Goal: Transaction & Acquisition: Purchase product/service

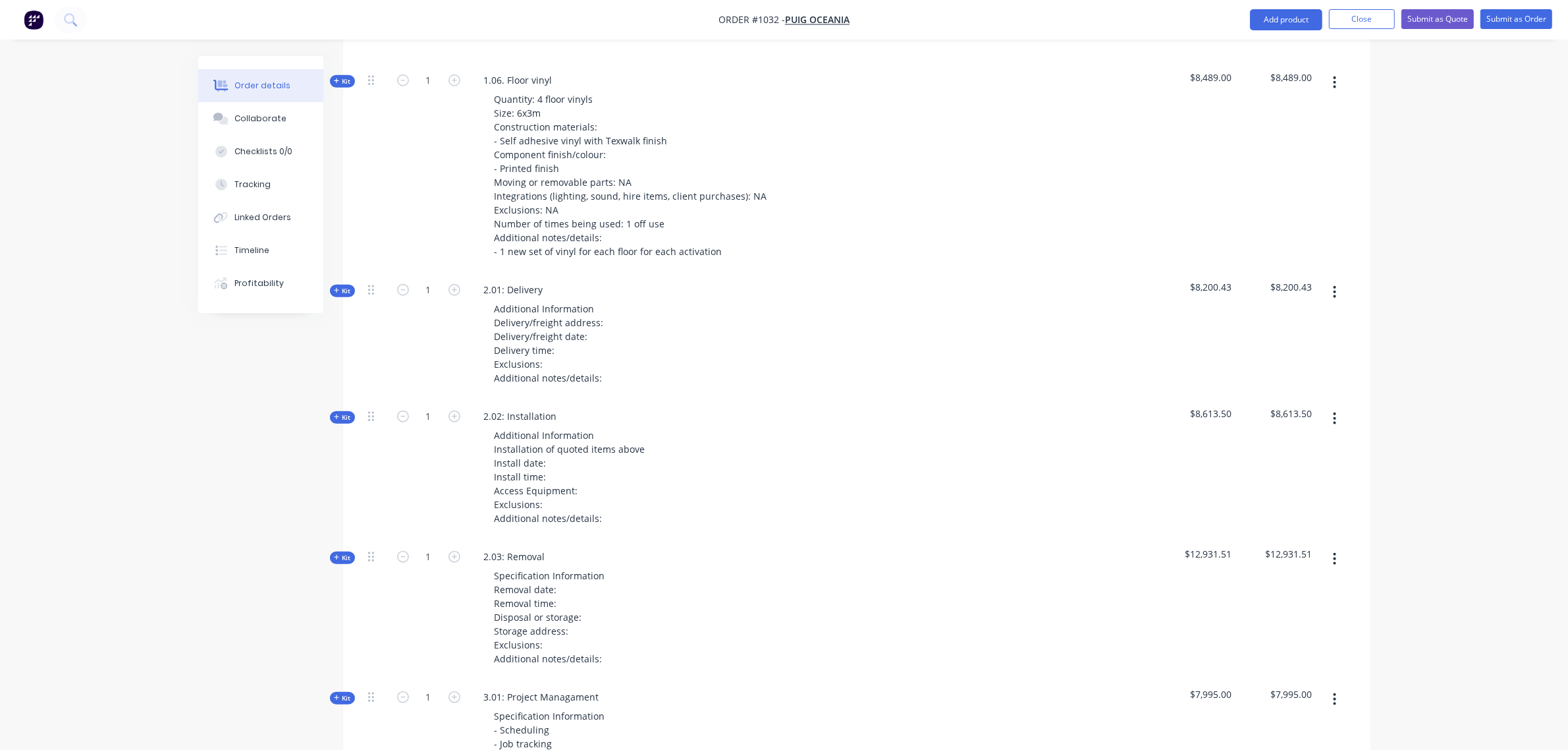
scroll to position [1545, 0]
click at [343, 287] on span "Kit" at bounding box center [342, 291] width 17 height 10
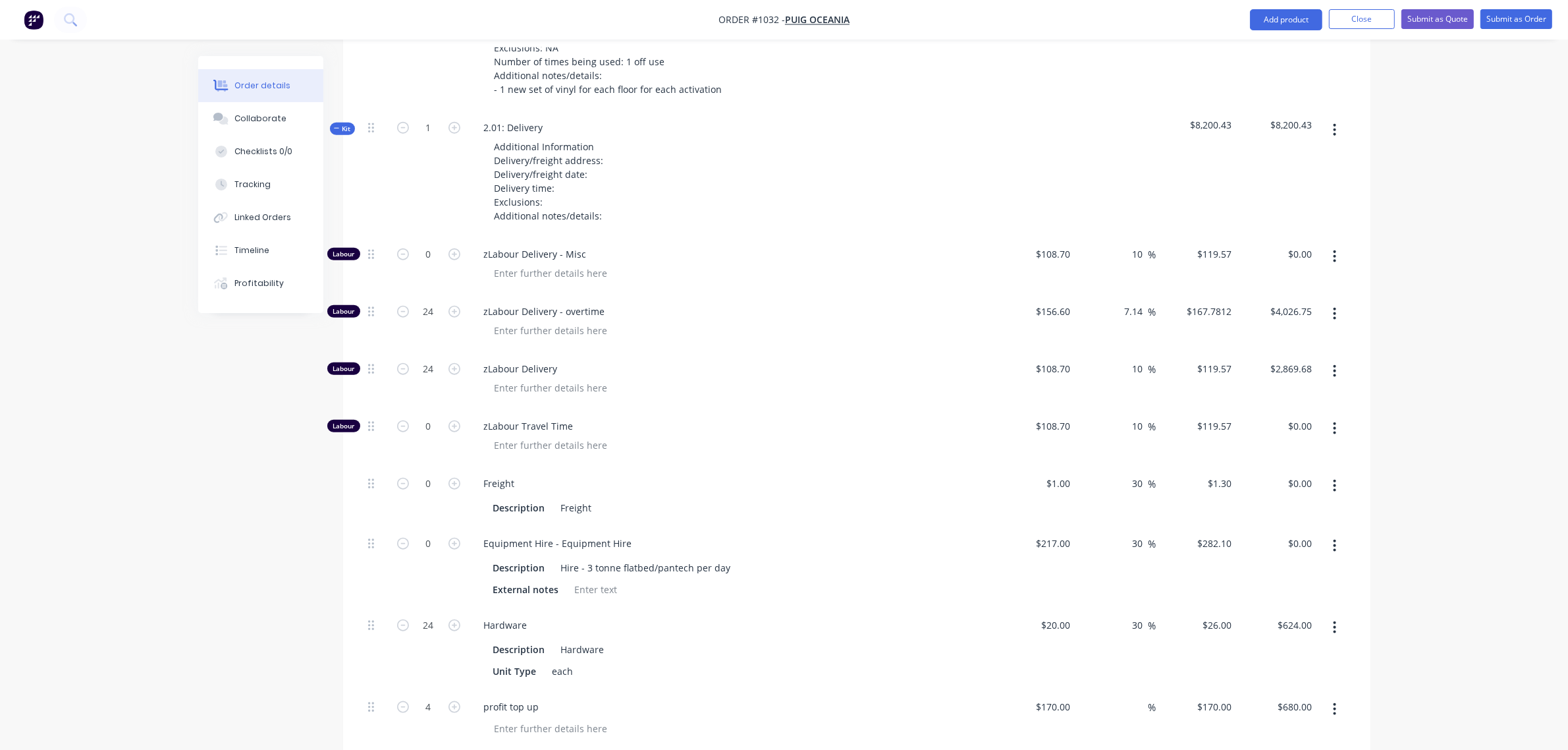
scroll to position [1709, 0]
click at [433, 533] on input "0" at bounding box center [428, 542] width 34 height 20
type input "4"
type input "$1,128.40"
click at [545, 419] on span "zLabour Travel Time" at bounding box center [737, 425] width 506 height 14
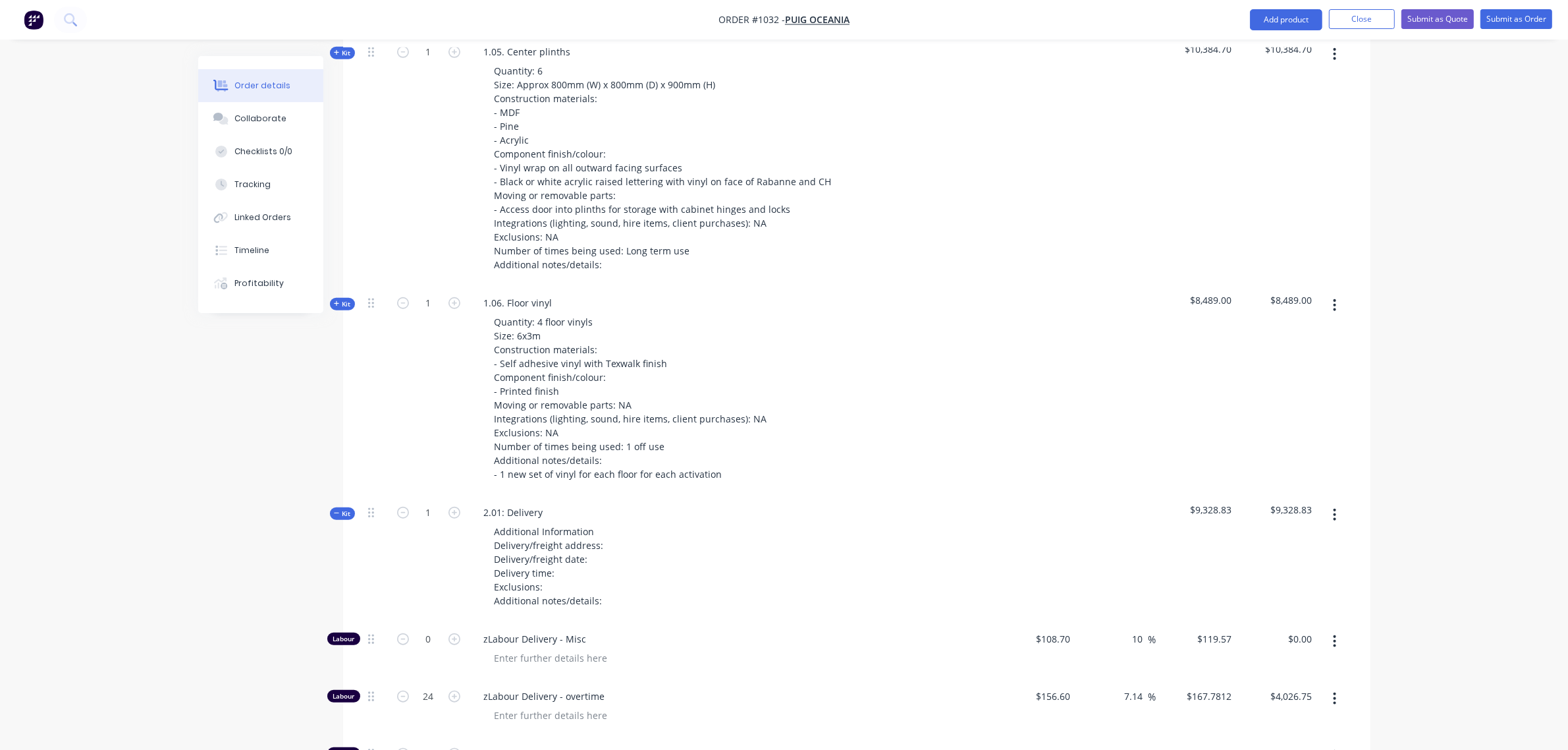
scroll to position [1325, 0]
click at [343, 507] on span "Kit" at bounding box center [342, 512] width 17 height 10
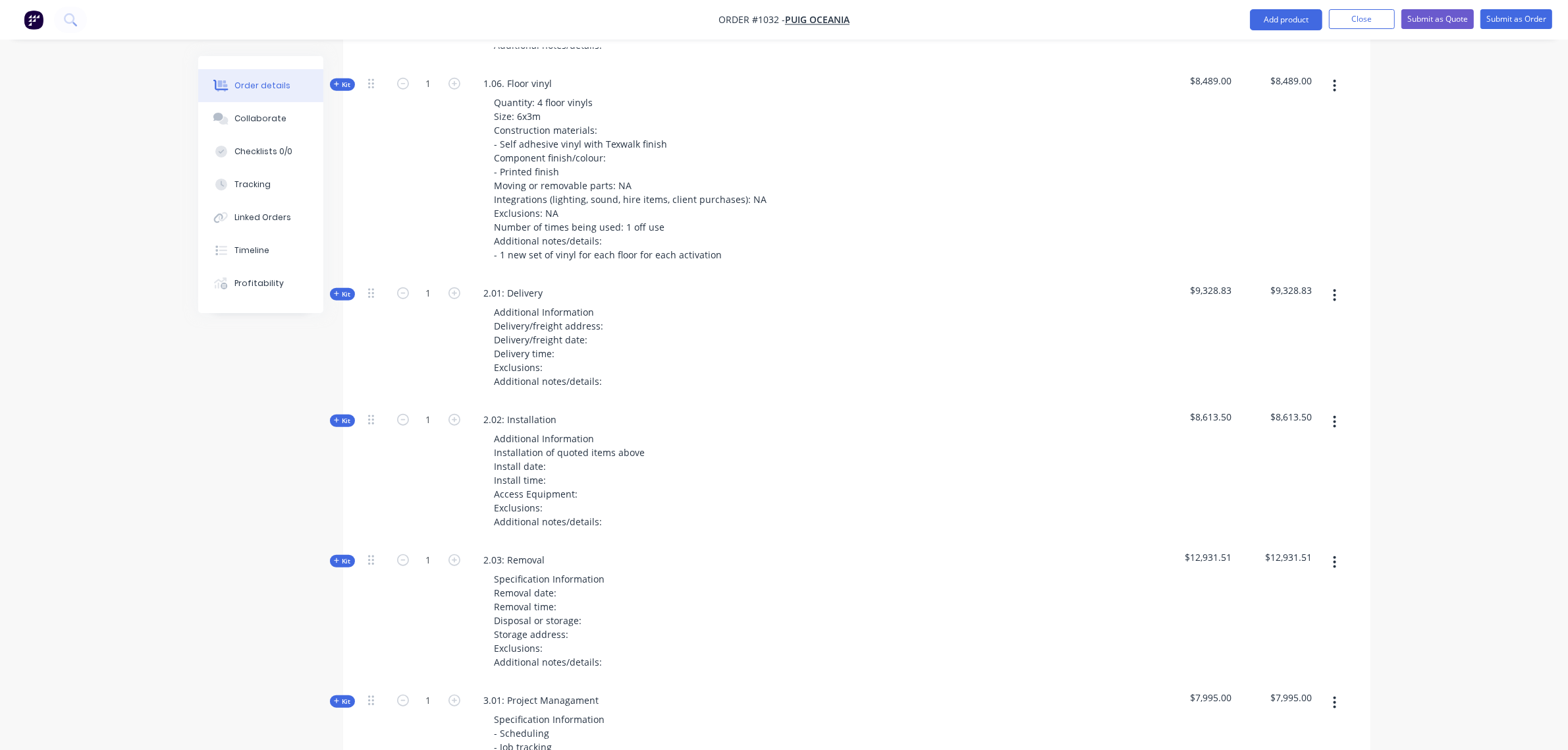
scroll to position [1543, 0]
click at [371, 413] on icon at bounding box center [371, 419] width 6 height 12
click at [349, 415] on span "Kit" at bounding box center [342, 420] width 17 height 10
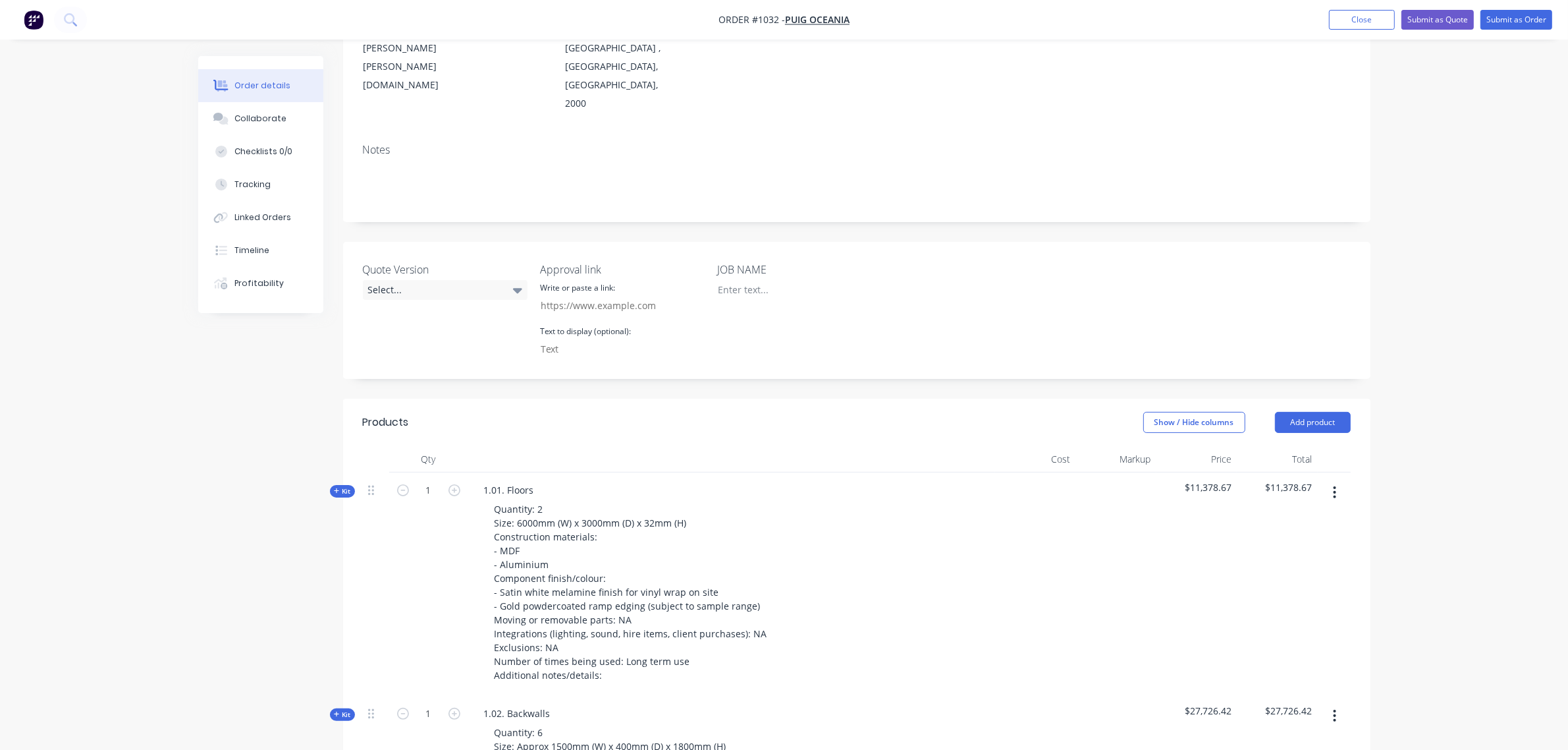
scroll to position [7, 0]
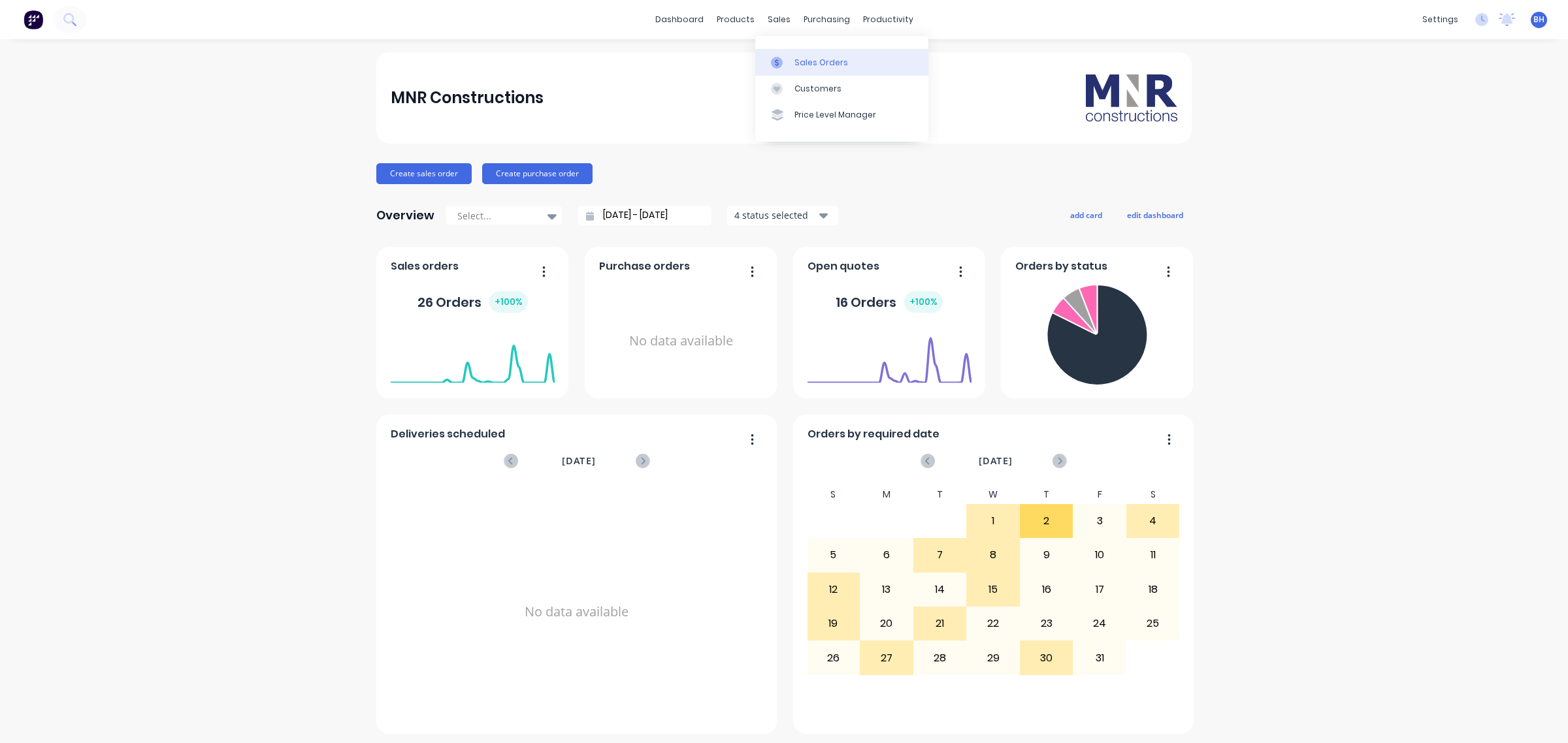
click at [804, 64] on div "Sales Orders" at bounding box center [821, 63] width 54 height 12
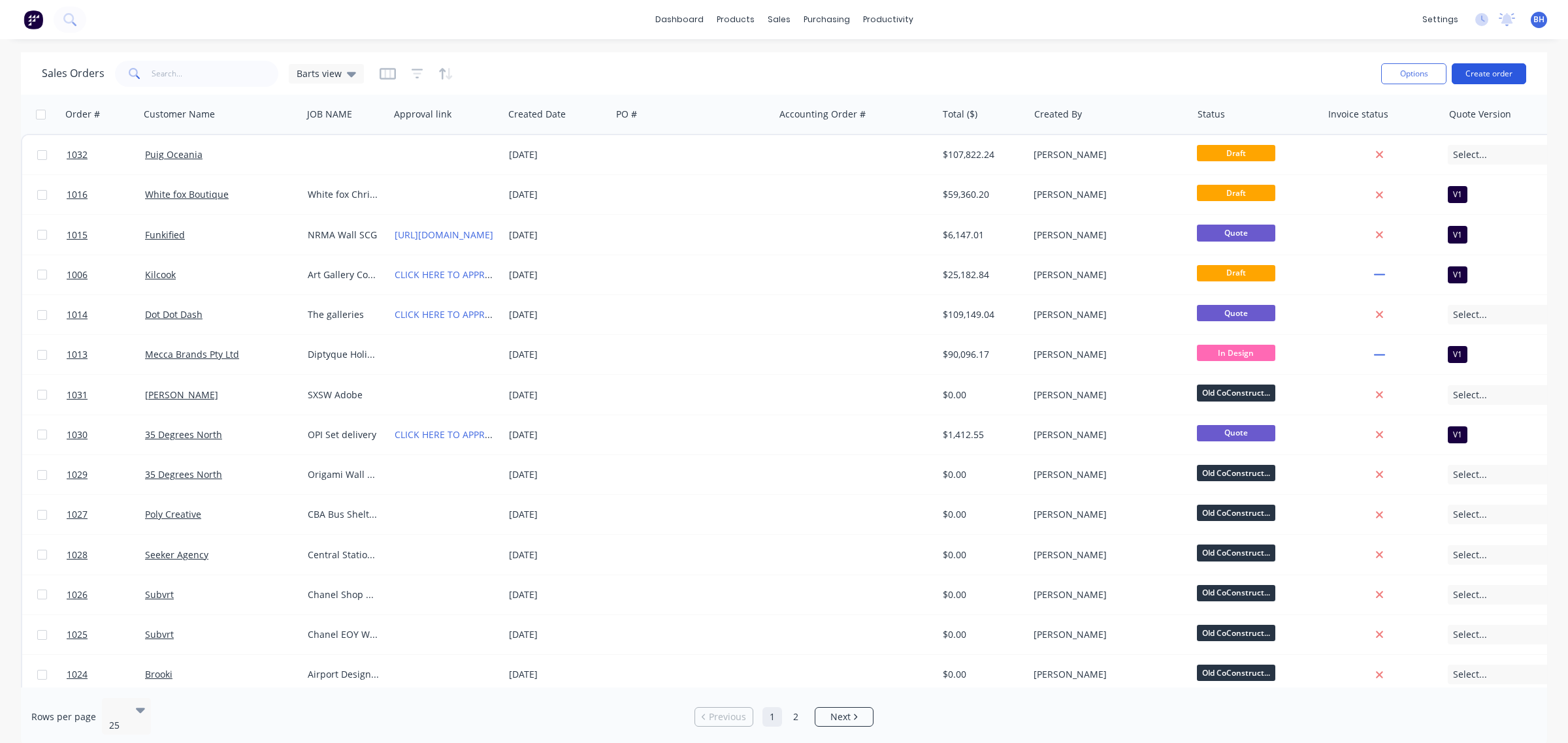
click at [1480, 76] on button "Create order" at bounding box center [1488, 74] width 74 height 21
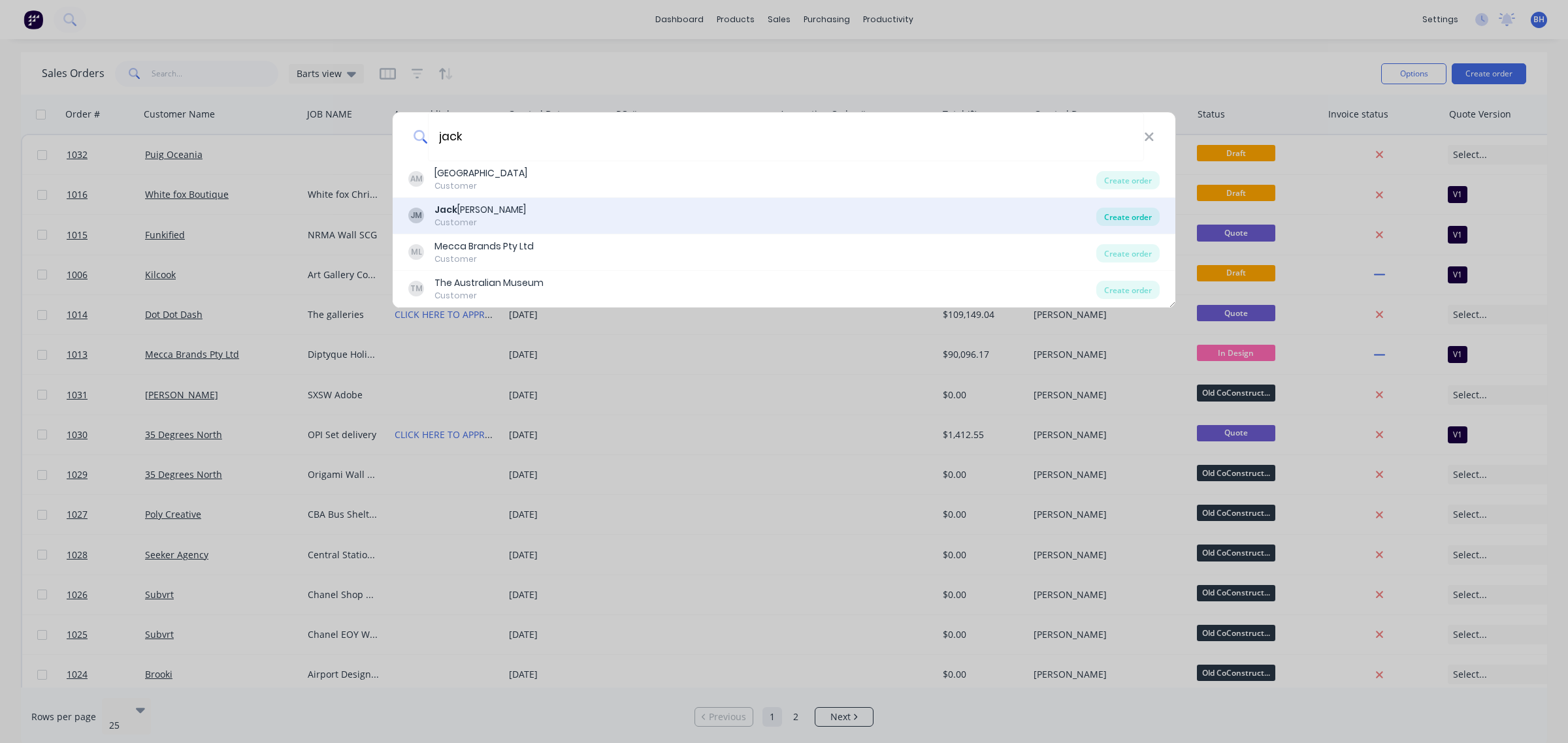
type input "jack"
click at [1113, 216] on div "Create order" at bounding box center [1128, 216] width 64 height 18
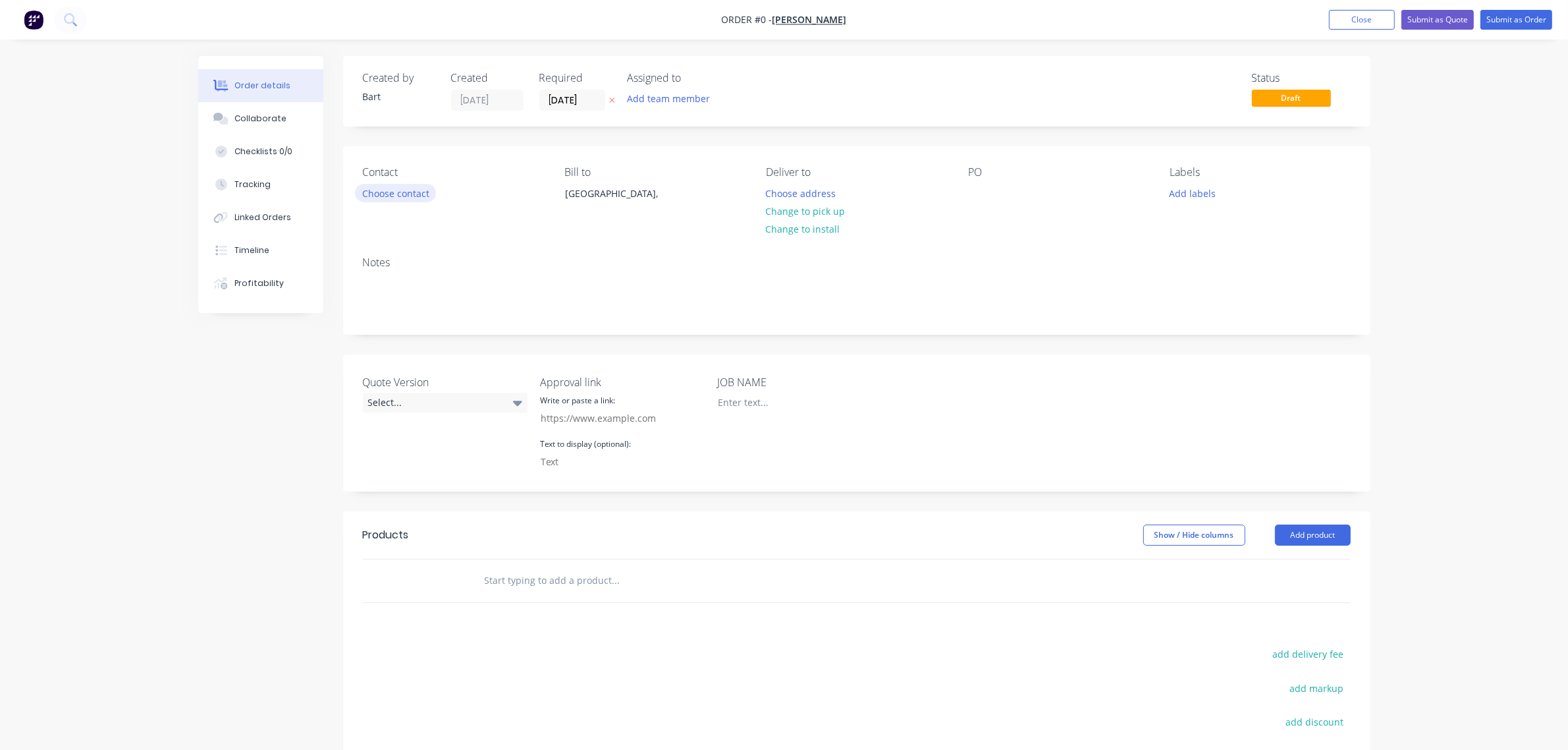
click at [422, 195] on button "Choose contact" at bounding box center [395, 193] width 81 height 18
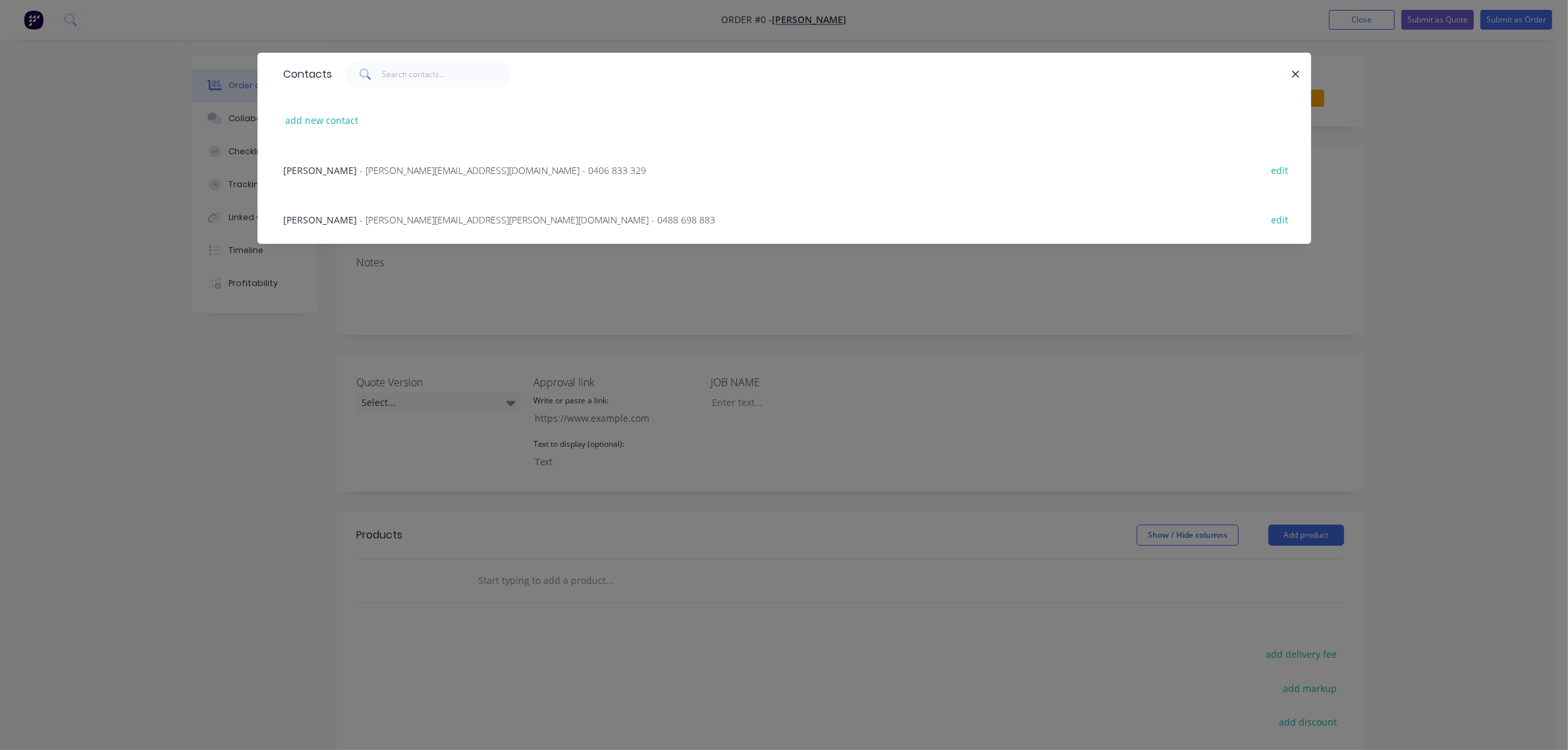
click at [399, 172] on span "- [PERSON_NAME][EMAIL_ADDRESS][DOMAIN_NAME] - 0406 833 329" at bounding box center [504, 170] width 287 height 13
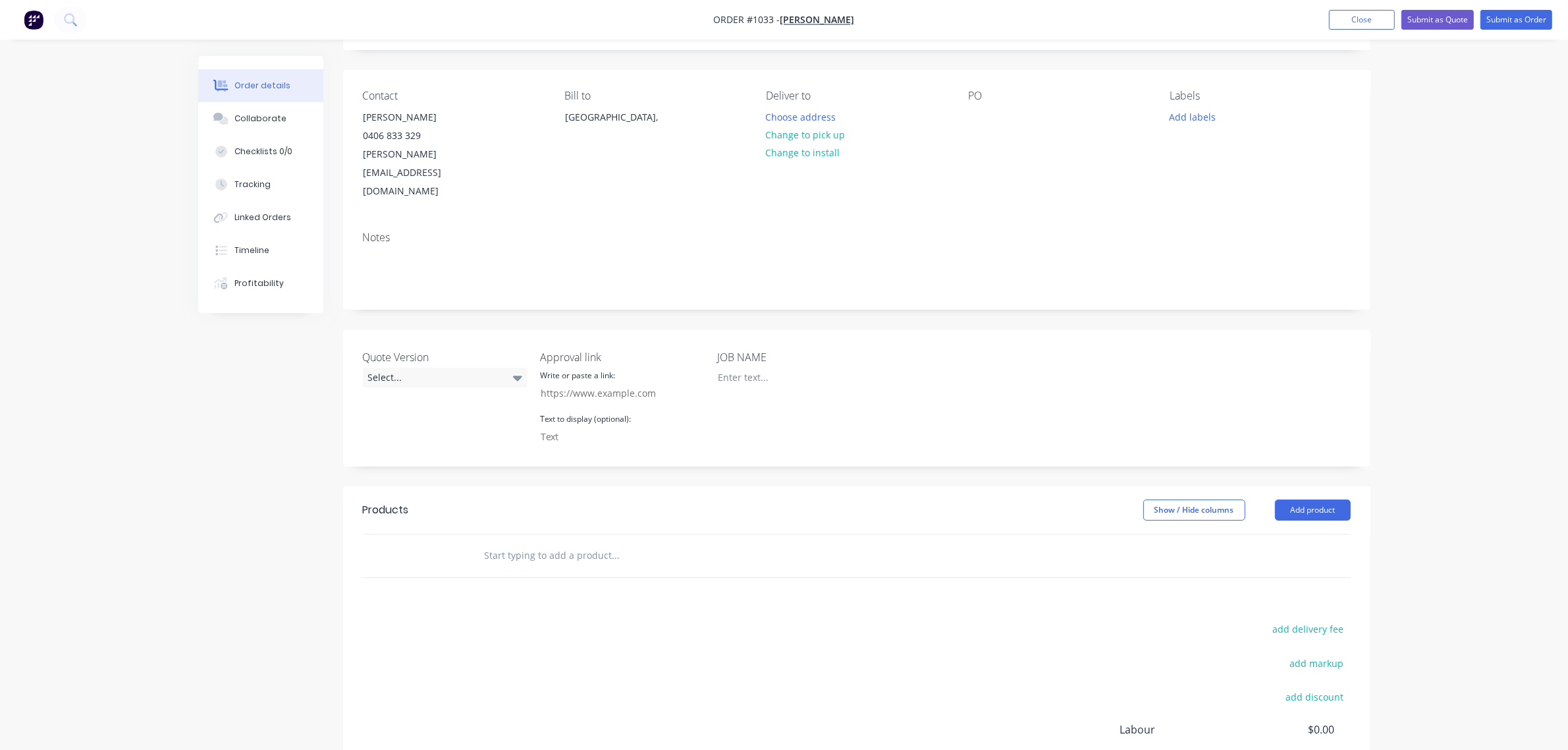
scroll to position [203, 0]
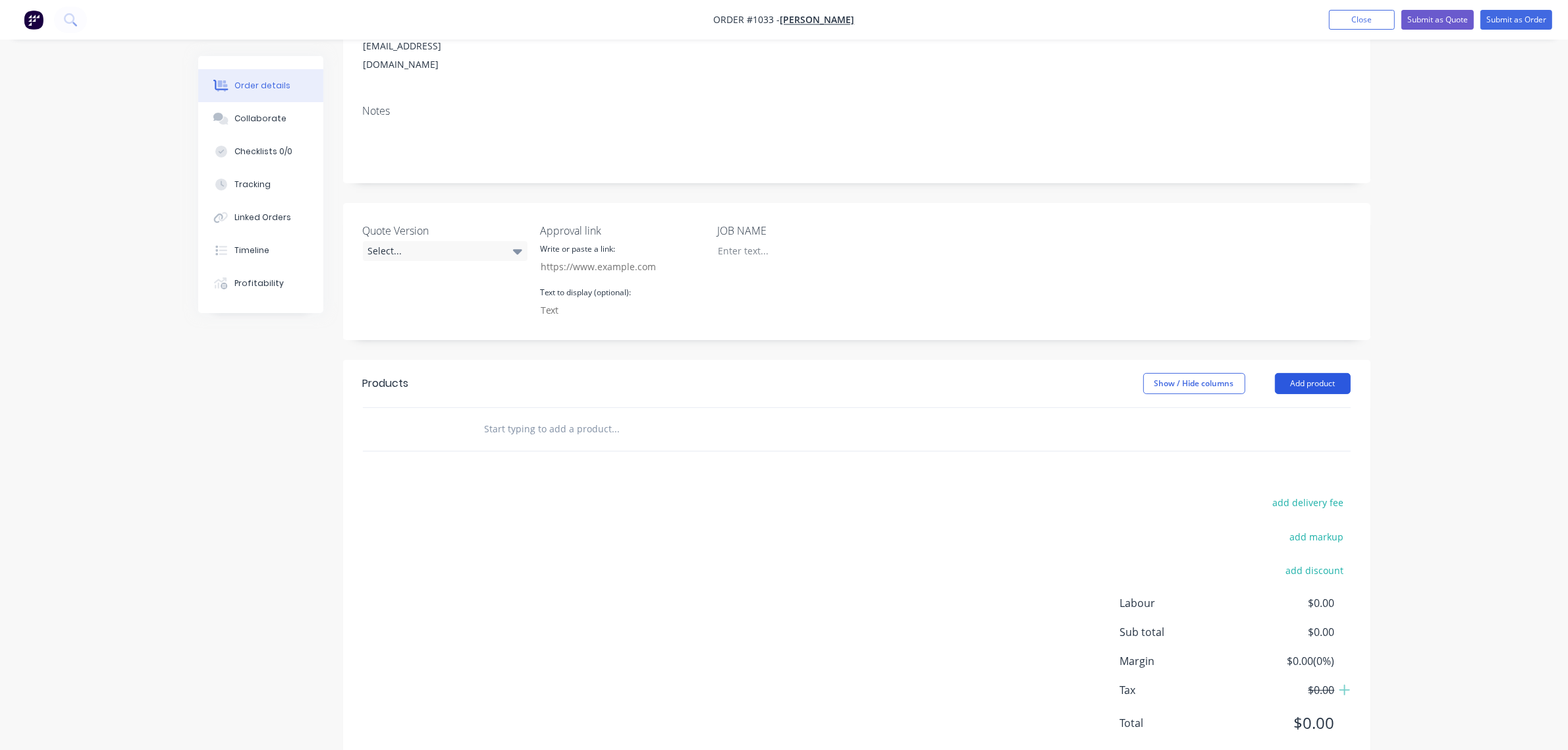
click at [1308, 373] on button "Add product" at bounding box center [1313, 383] width 76 height 21
drag, startPoint x: 1071, startPoint y: 390, endPoint x: 682, endPoint y: 439, distance: 392.1
click at [1064, 408] on div at bounding box center [857, 429] width 988 height 43
click at [567, 416] on input "text" at bounding box center [616, 429] width 264 height 26
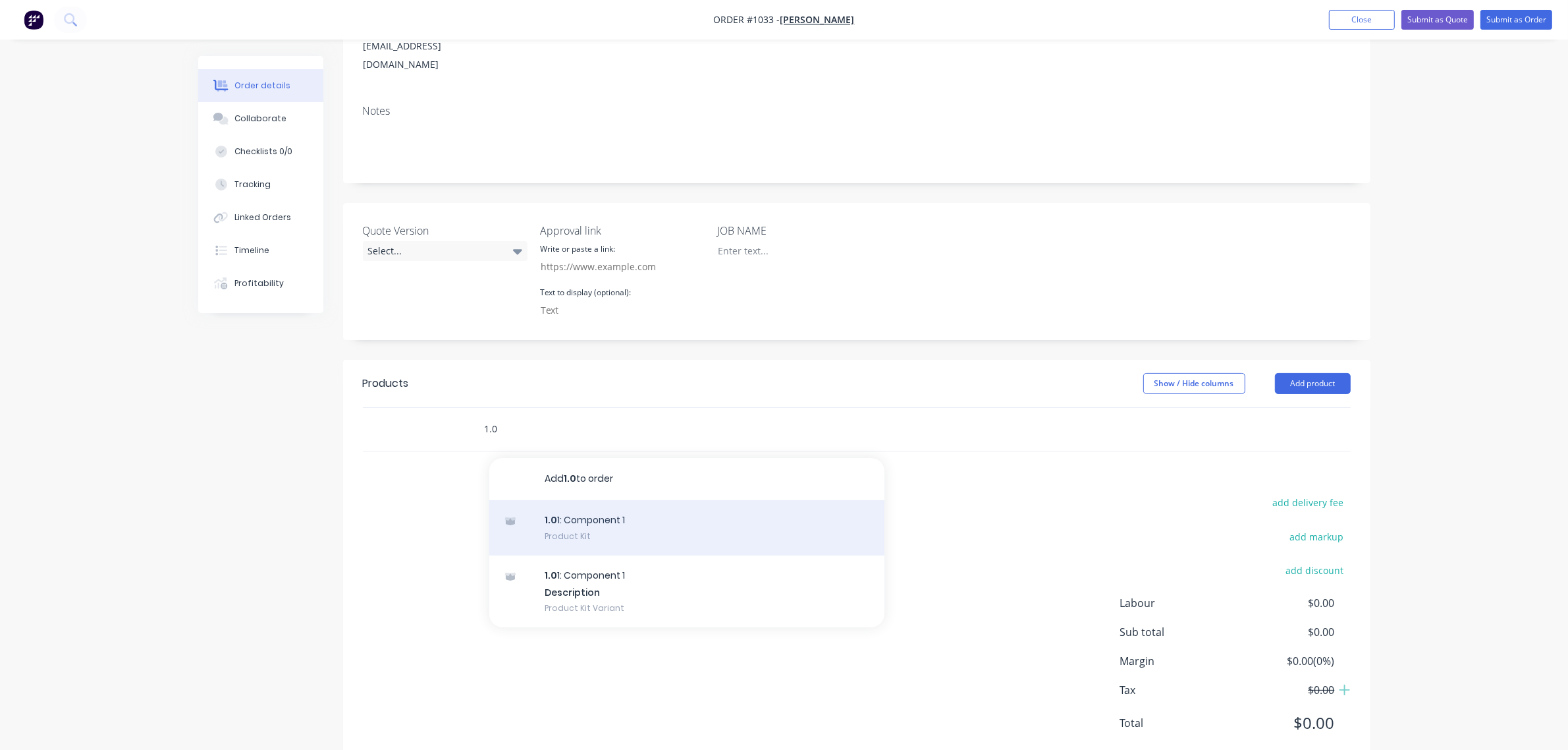
type input "1.0"
click at [575, 500] on div "1.0 1: Component 1 Product Kit" at bounding box center [687, 528] width 395 height 55
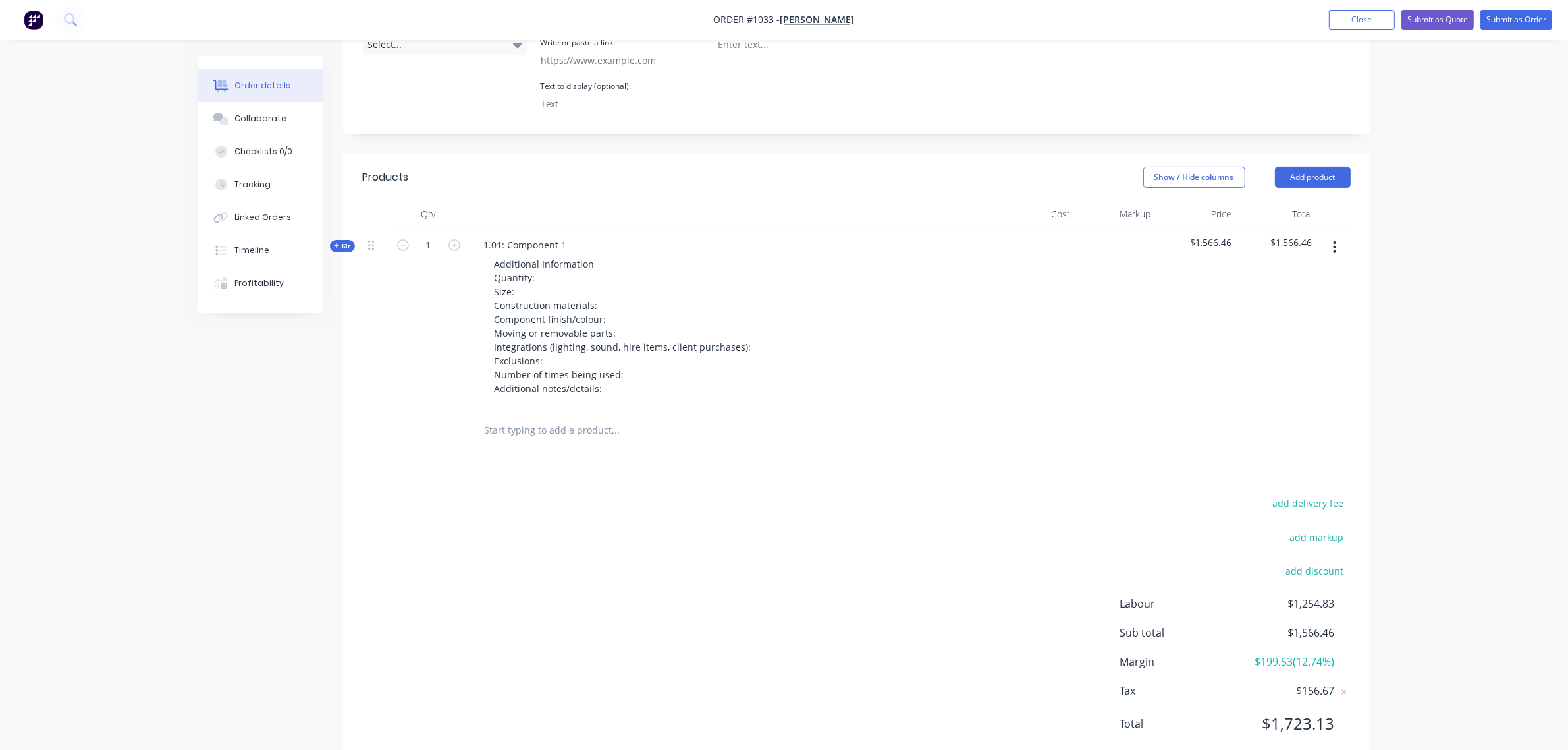
scroll to position [410, 0]
click at [526, 417] on input "text" at bounding box center [616, 429] width 264 height 26
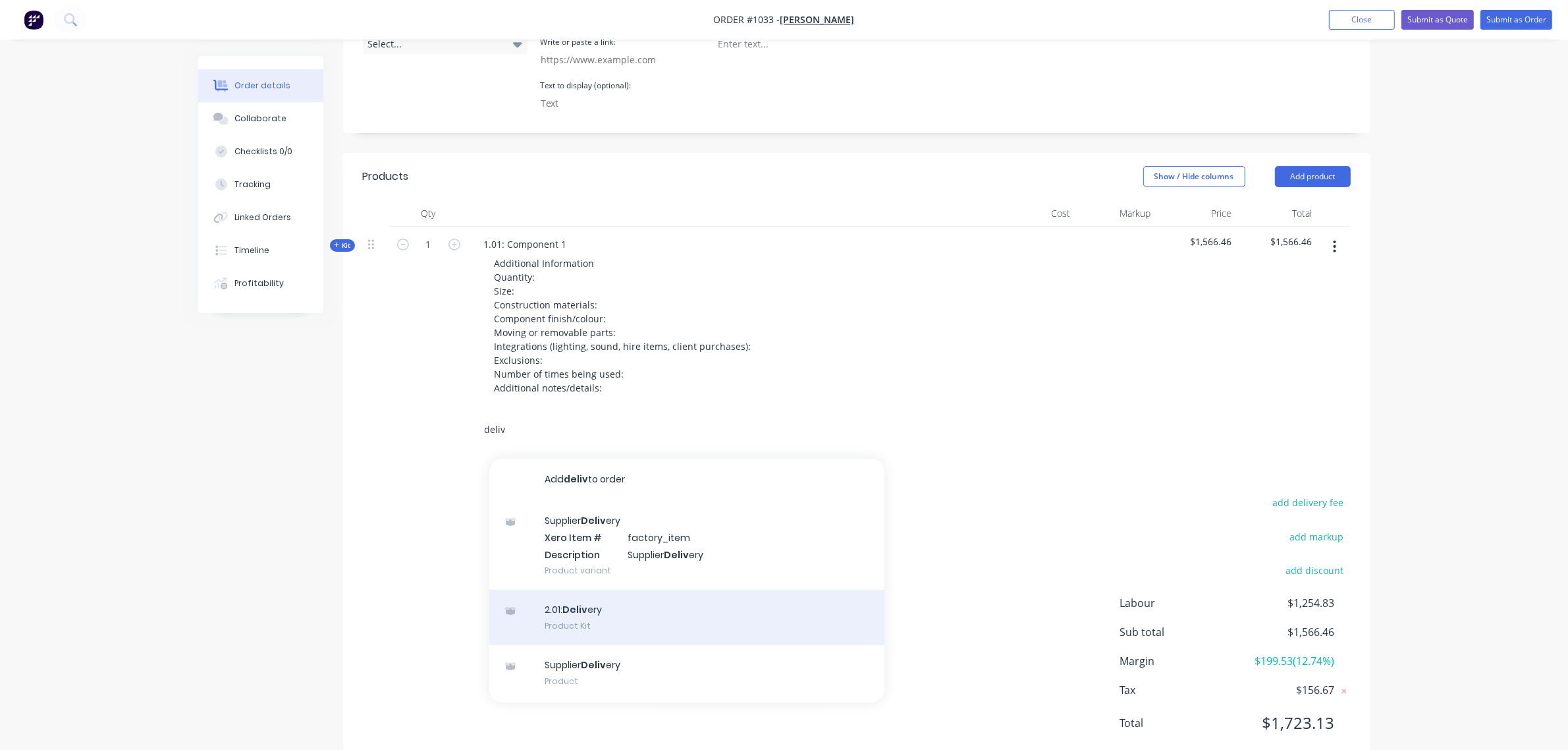
type input "deliv"
click at [577, 590] on div "2.01: Deliv ery Product Kit" at bounding box center [687, 617] width 395 height 55
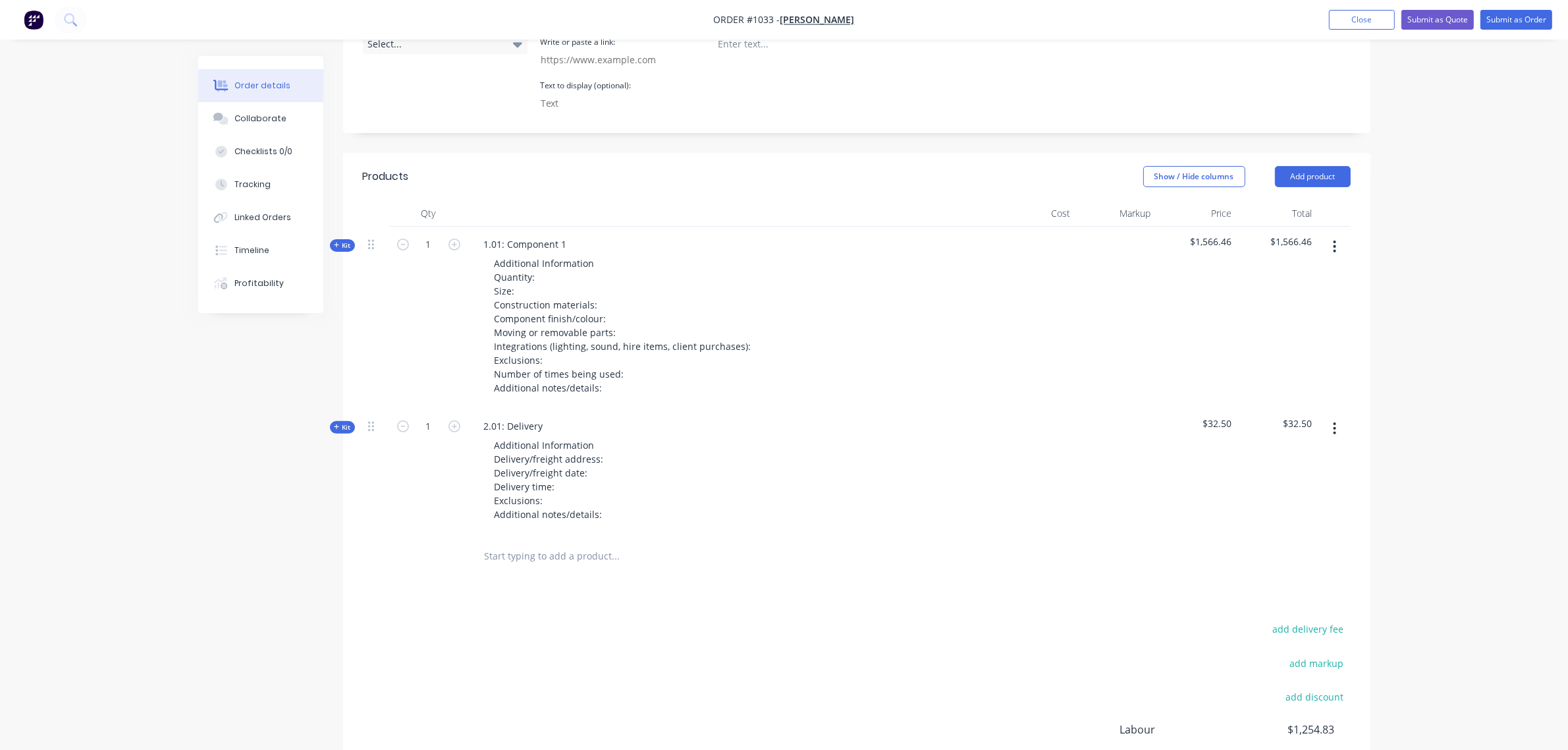
click at [537, 543] on input "text" at bounding box center [616, 556] width 264 height 26
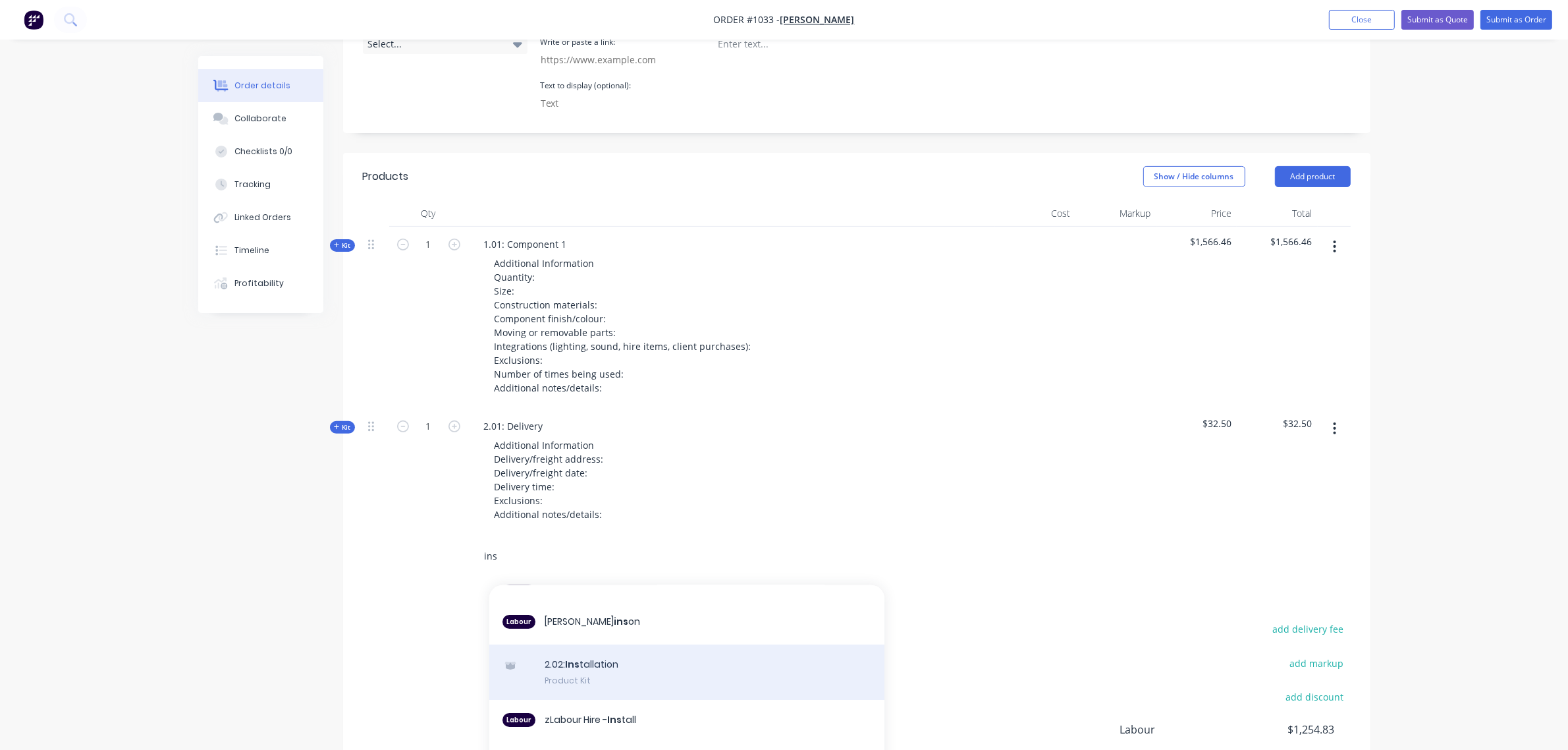
type input "ins"
click at [578, 644] on div "2.02: Ins tallation Product Kit" at bounding box center [687, 672] width 395 height 55
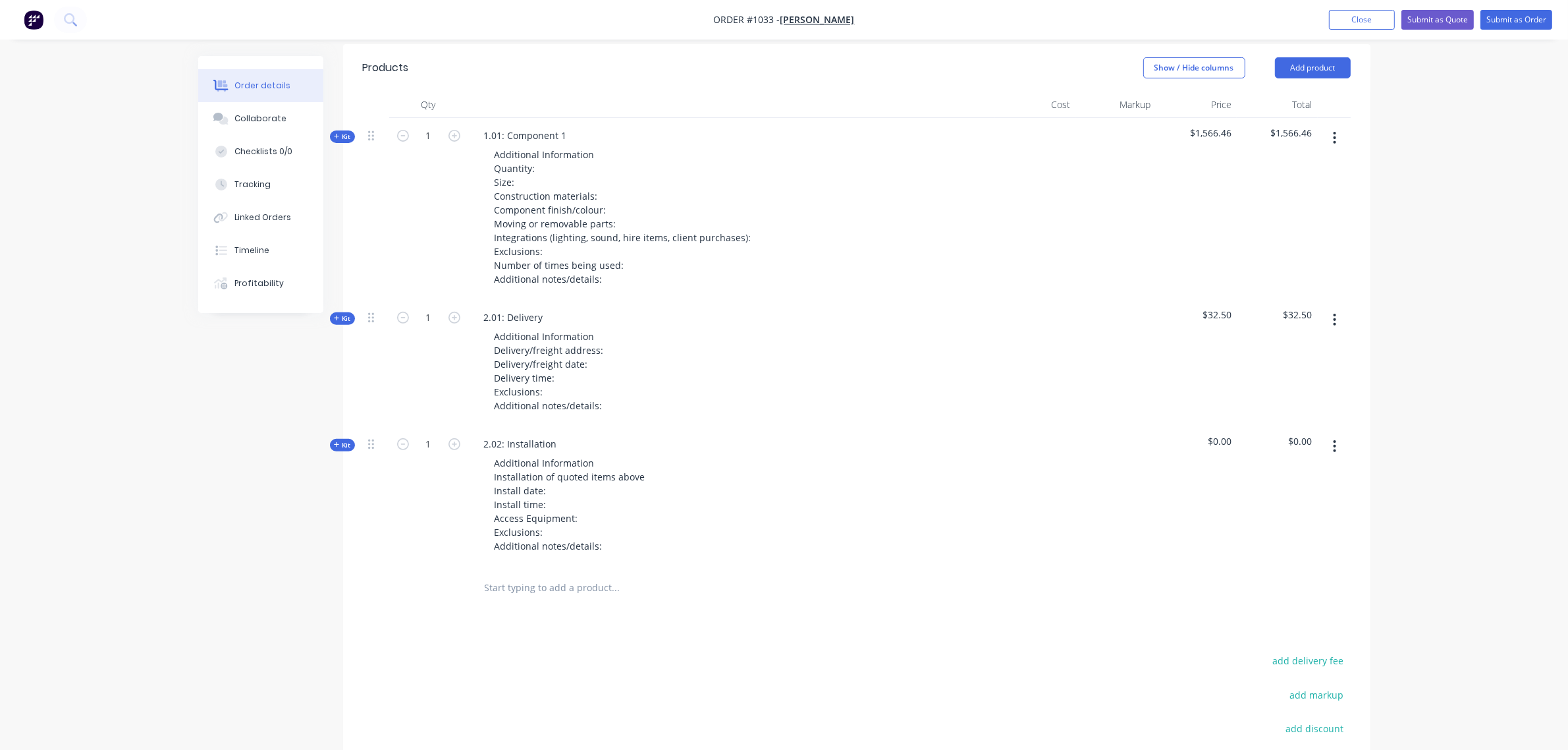
click at [552, 575] on input "text" at bounding box center [616, 588] width 264 height 26
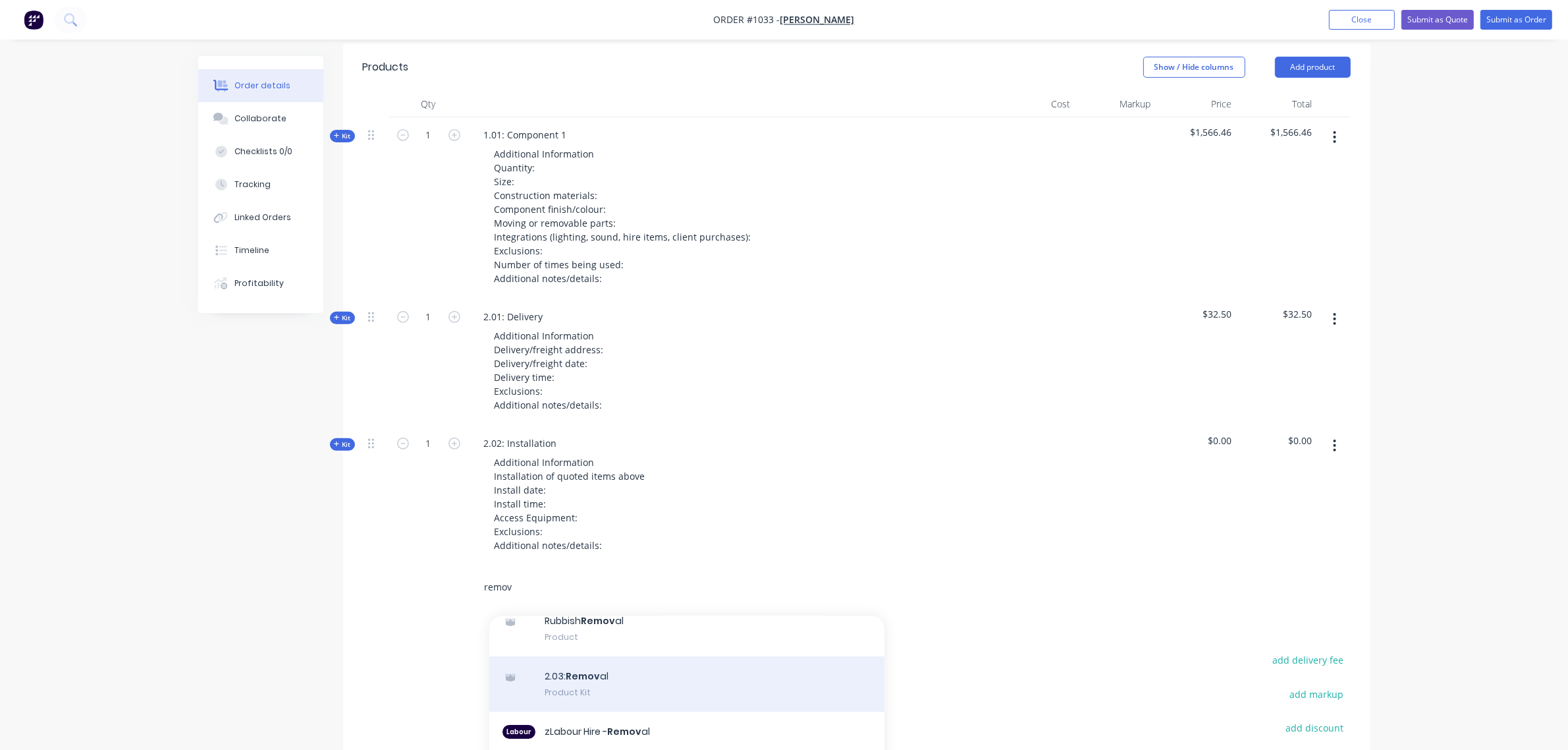
type input "remov"
click at [601, 657] on div "2.03: Remov al Product Kit" at bounding box center [687, 685] width 395 height 55
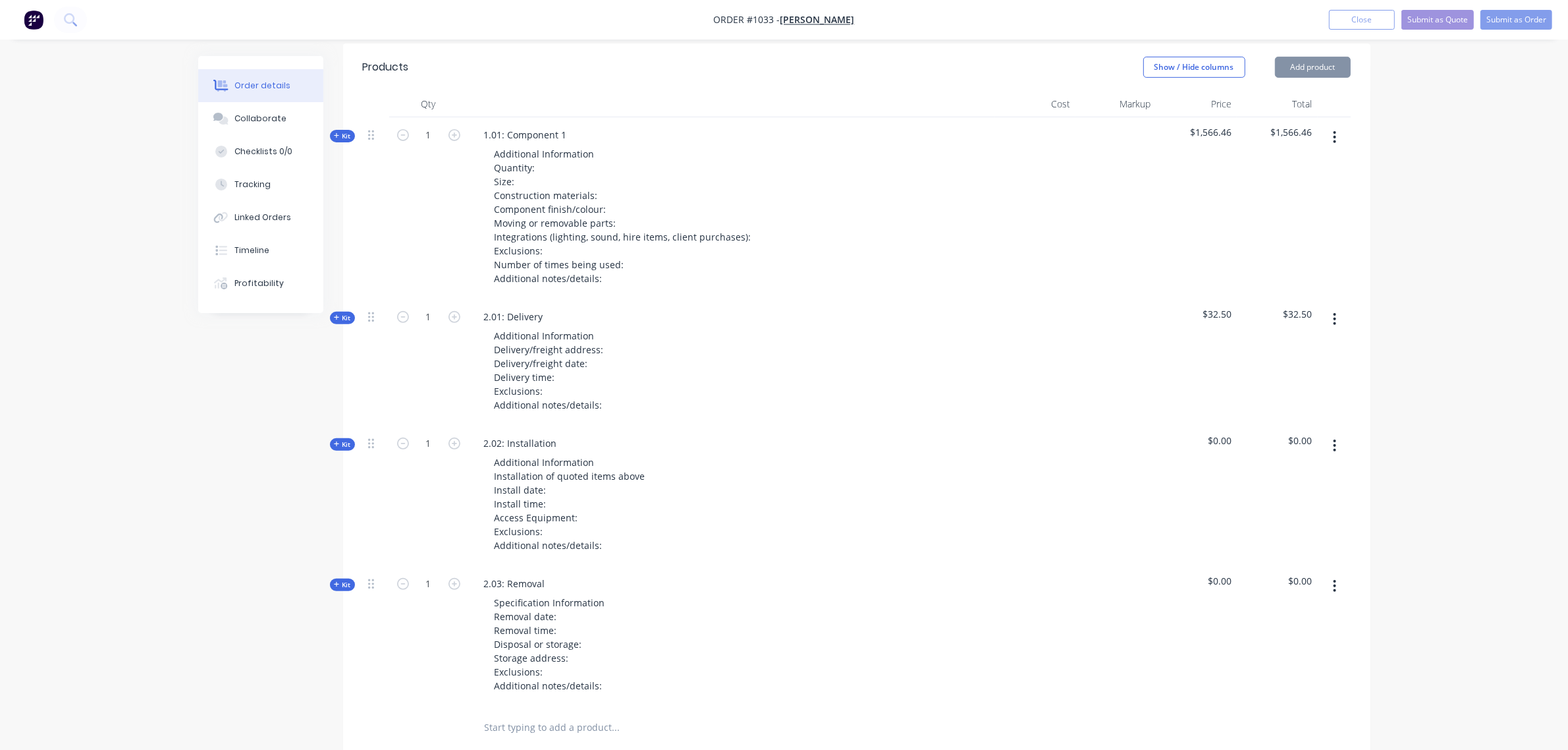
click at [537, 714] on input "text" at bounding box center [616, 727] width 264 height 26
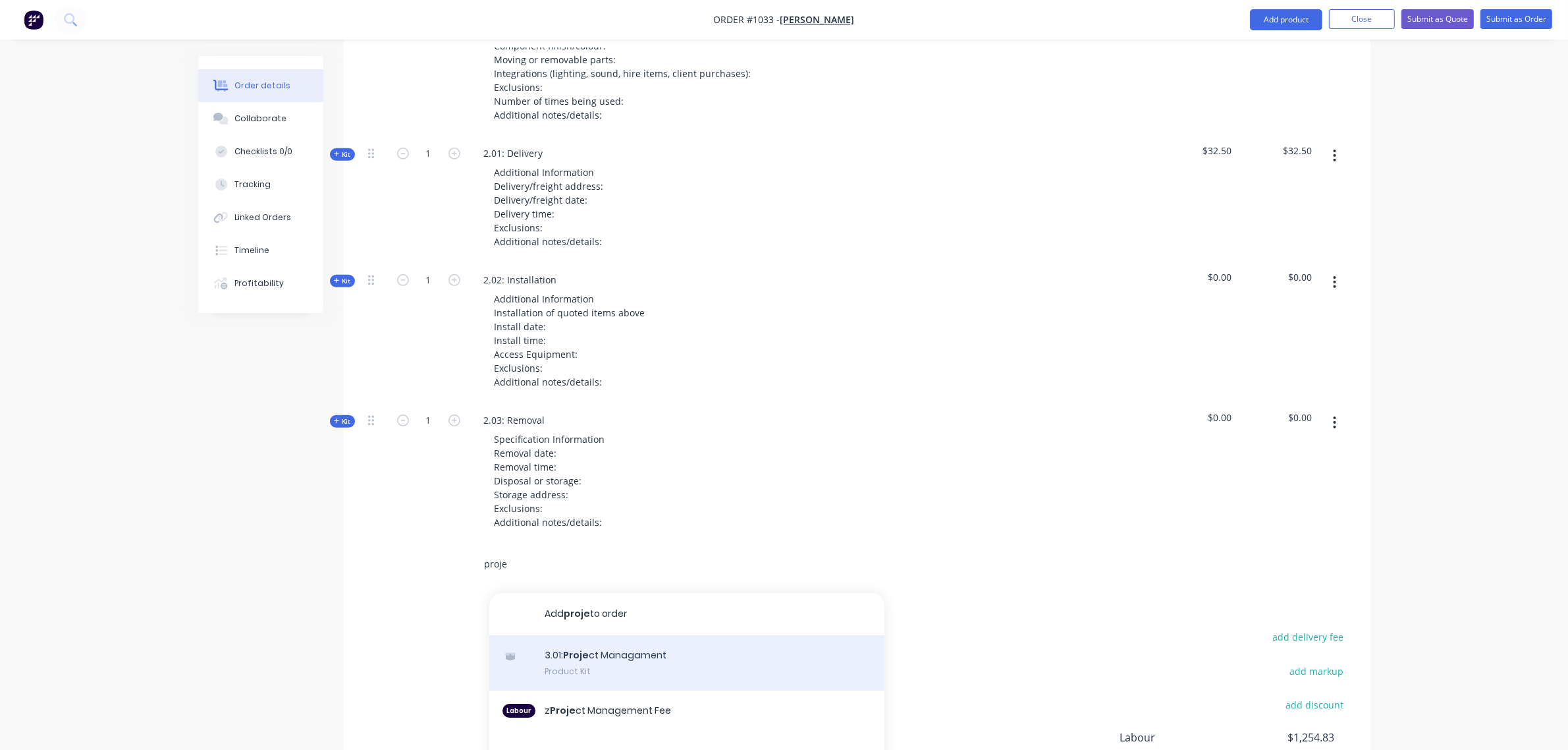
scroll to position [684, 0]
type input "proje"
click at [634, 634] on div "3.01: Proje ct Managament Product Kit" at bounding box center [687, 662] width 395 height 55
